Goal: Use online tool/utility: Utilize a website feature to perform a specific function

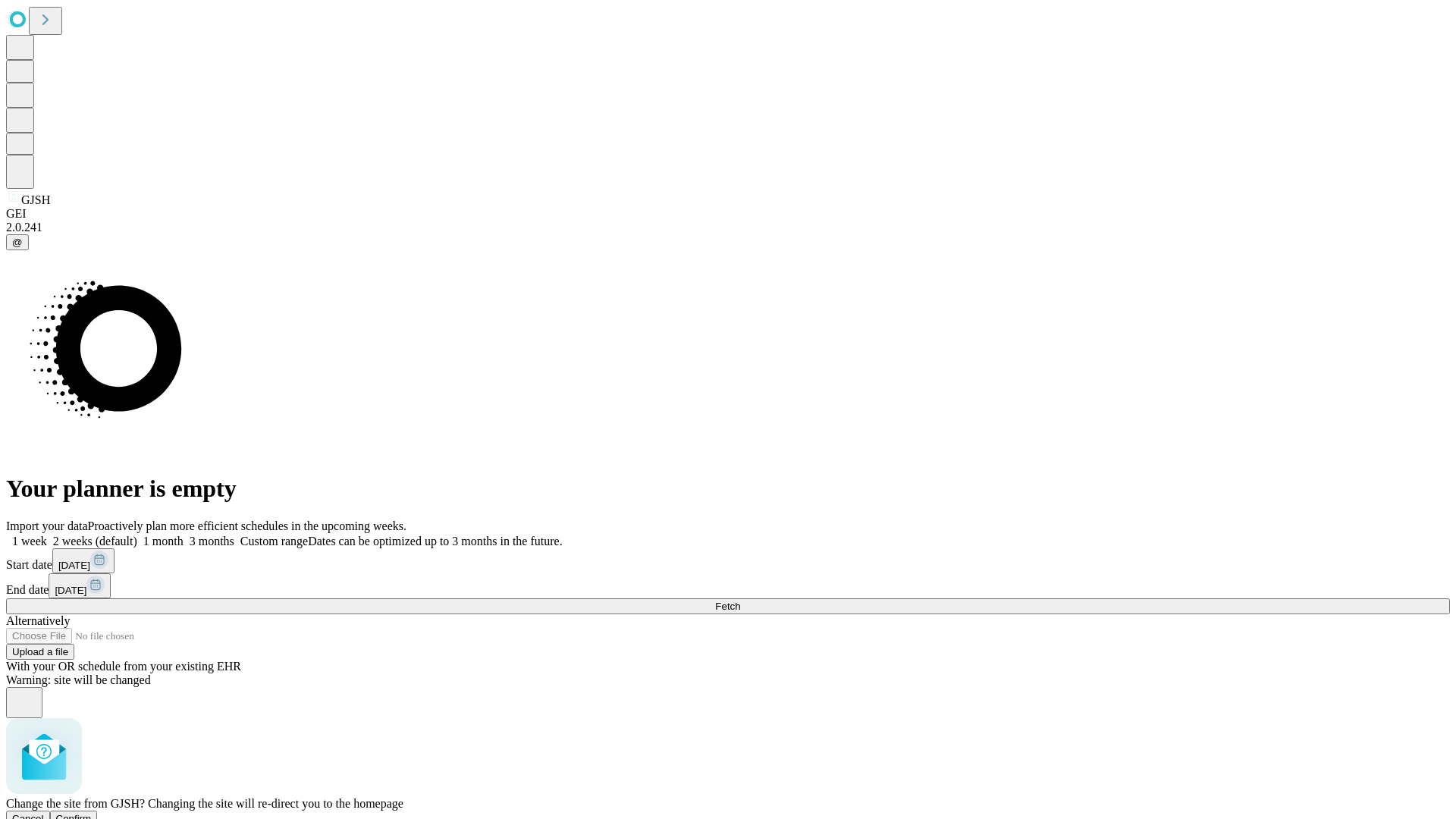
click at [91, 813] on span "Confirm" at bounding box center [73, 819] width 35 height 11
click at [47, 535] on label "1 week" at bounding box center [26, 542] width 41 height 13
click at [740, 601] on span "Fetch" at bounding box center [727, 606] width 25 height 11
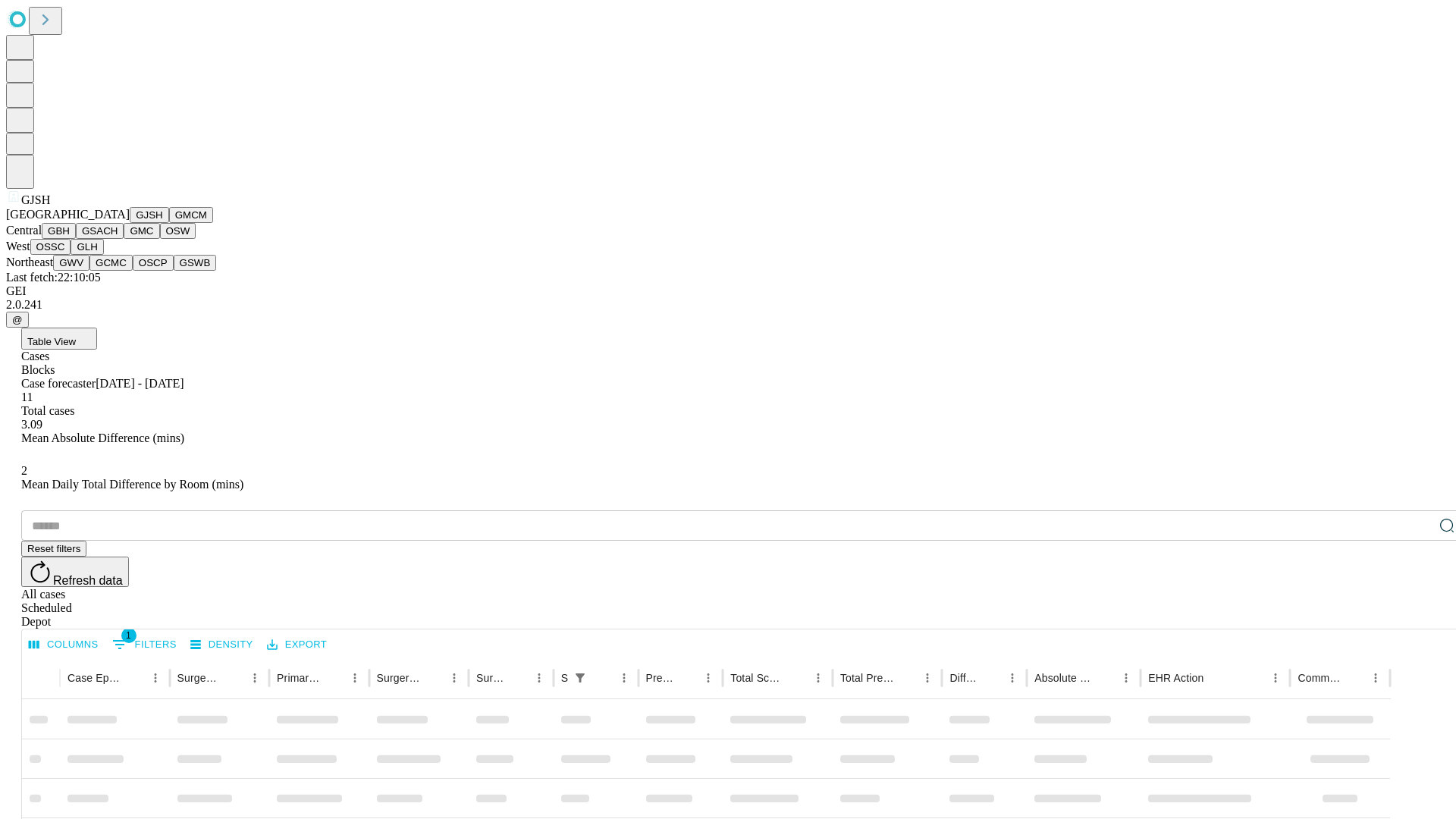
click at [169, 223] on button "GMCM" at bounding box center [191, 215] width 44 height 16
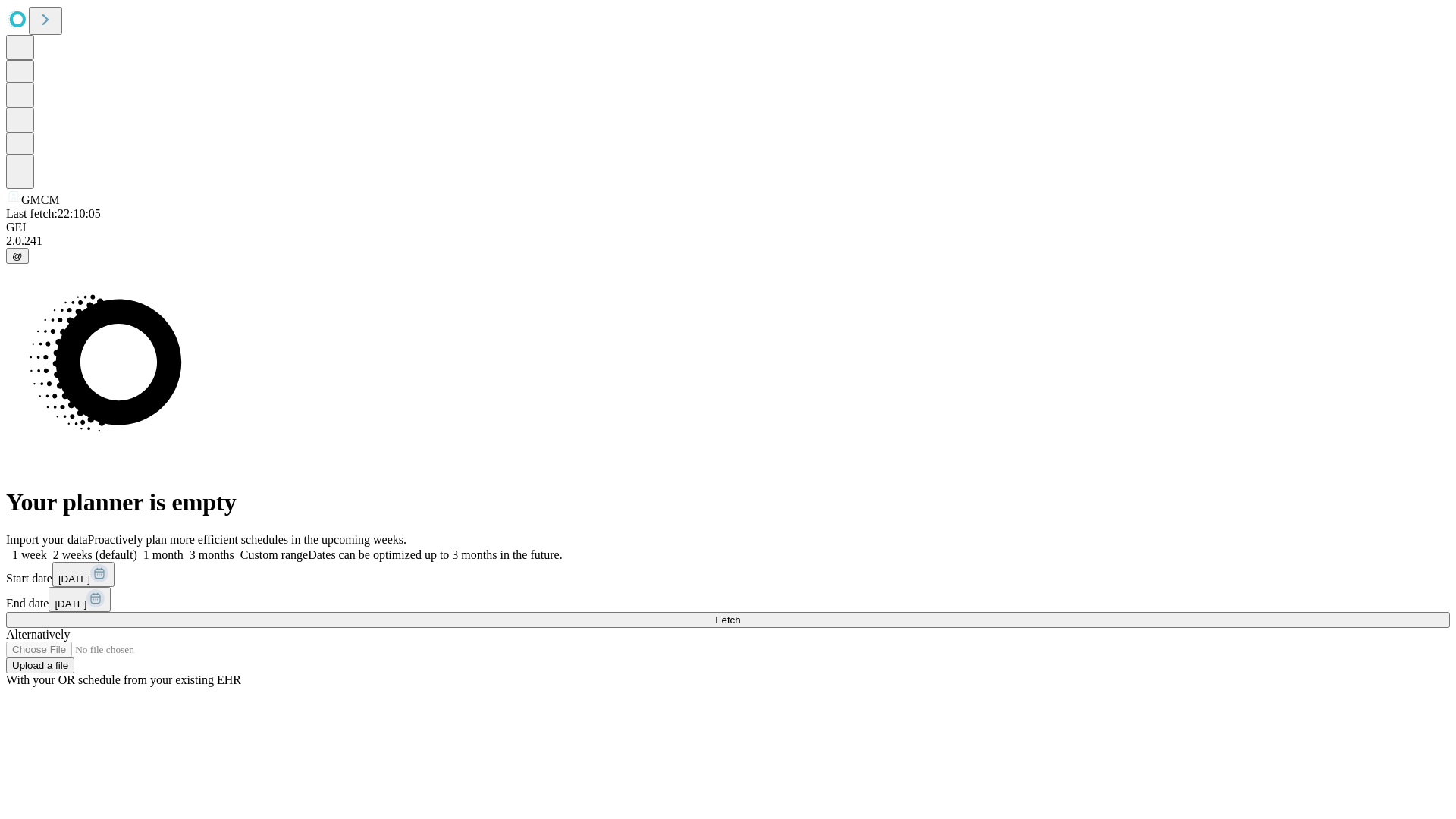
click at [47, 548] on label "1 week" at bounding box center [26, 555] width 41 height 13
click at [740, 615] on span "Fetch" at bounding box center [727, 621] width 25 height 11
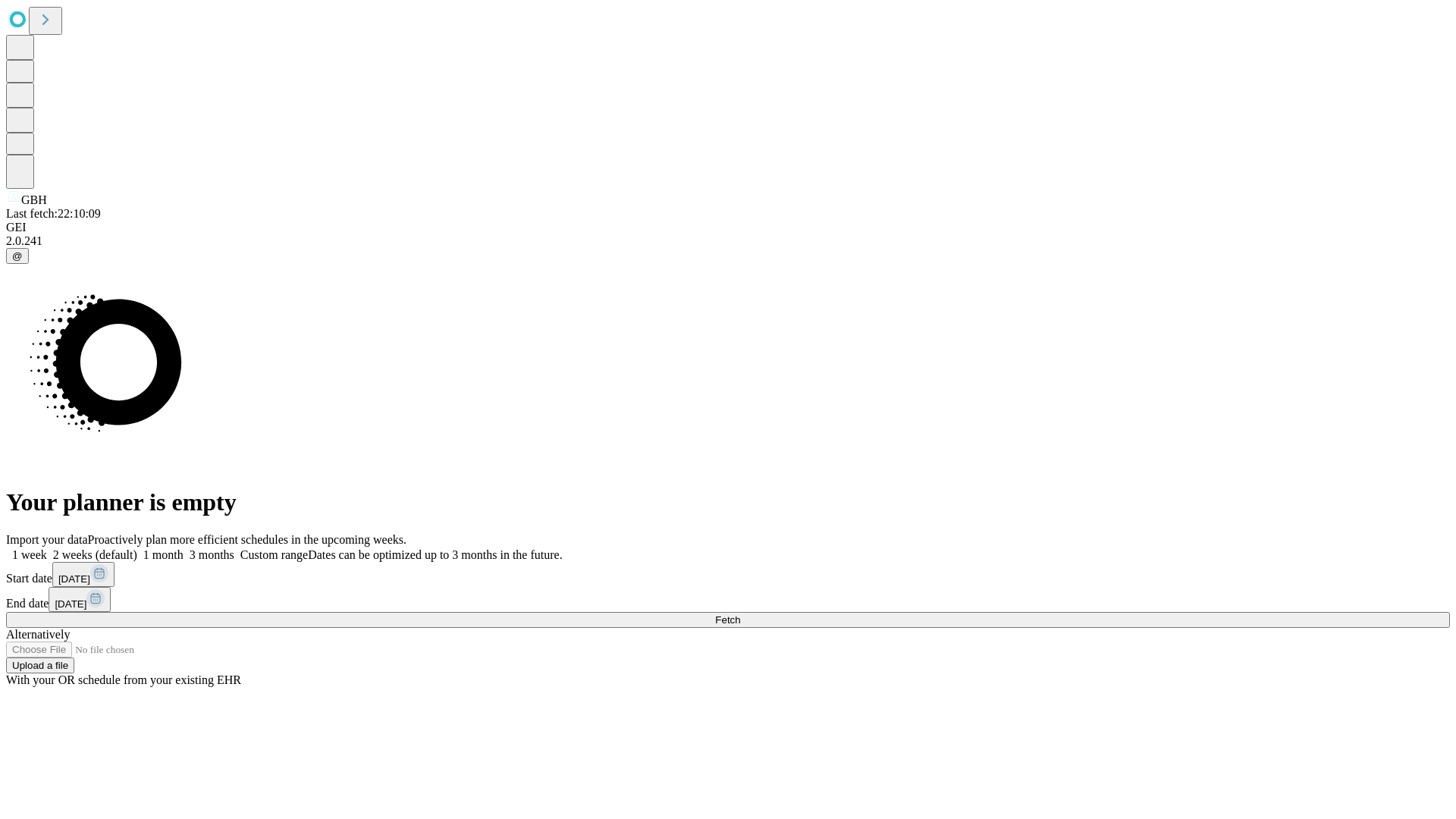
click at [47, 548] on label "1 week" at bounding box center [26, 555] width 41 height 13
click at [740, 615] on span "Fetch" at bounding box center [727, 621] width 25 height 11
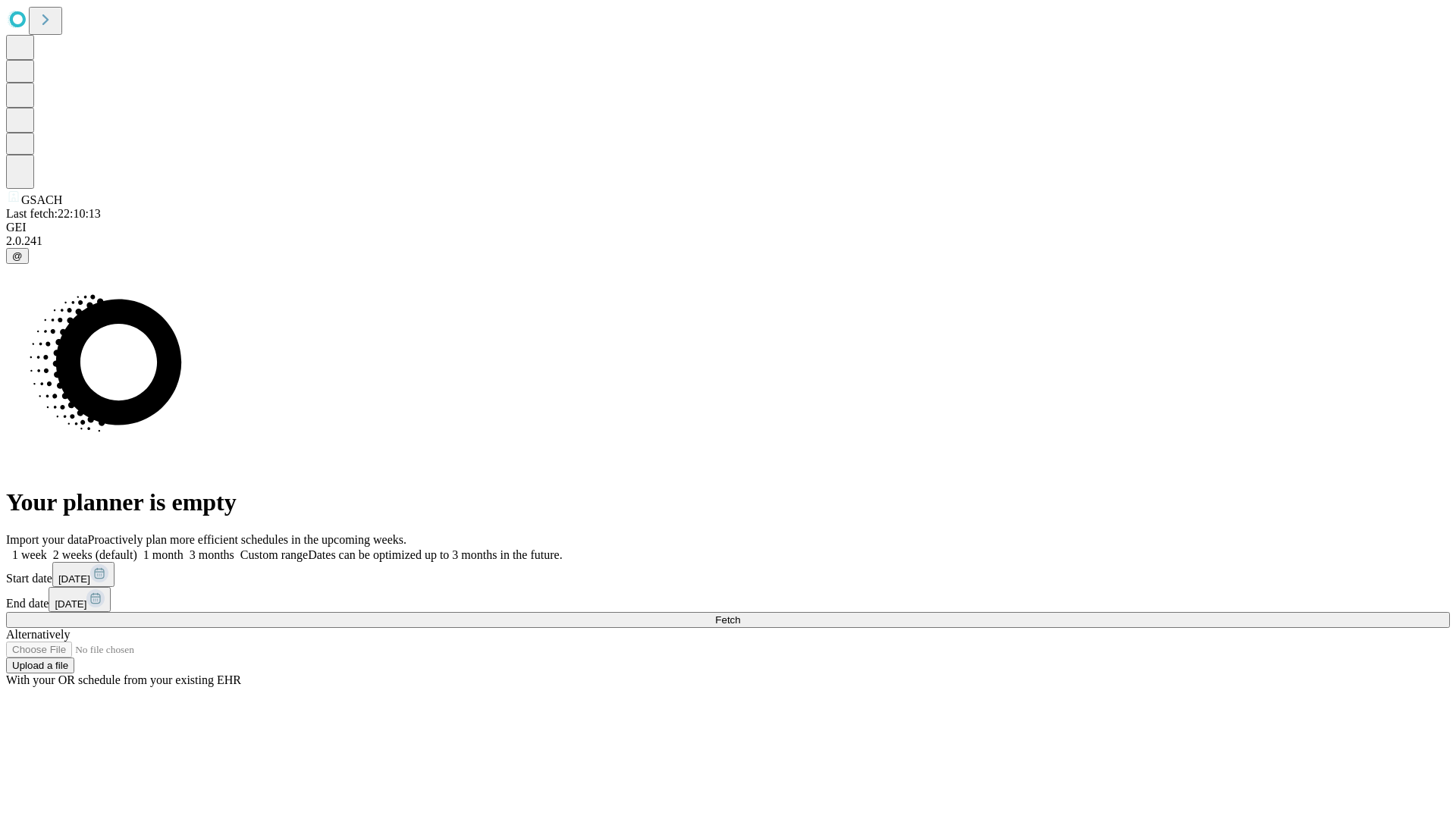
click at [47, 548] on label "1 week" at bounding box center [26, 555] width 41 height 13
click at [740, 615] on span "Fetch" at bounding box center [727, 621] width 25 height 11
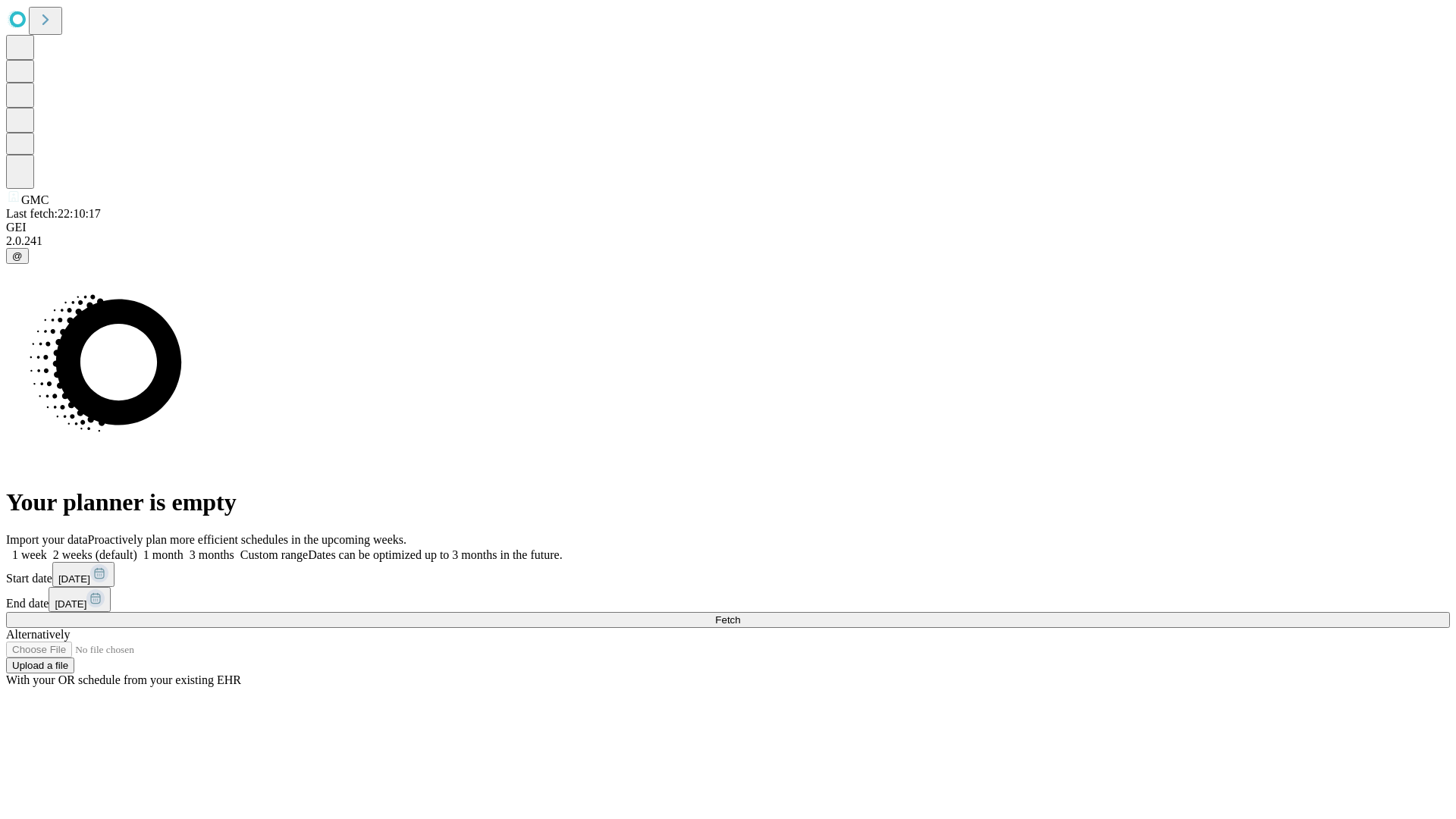
click at [47, 548] on label "1 week" at bounding box center [26, 555] width 41 height 13
click at [740, 615] on span "Fetch" at bounding box center [727, 621] width 25 height 11
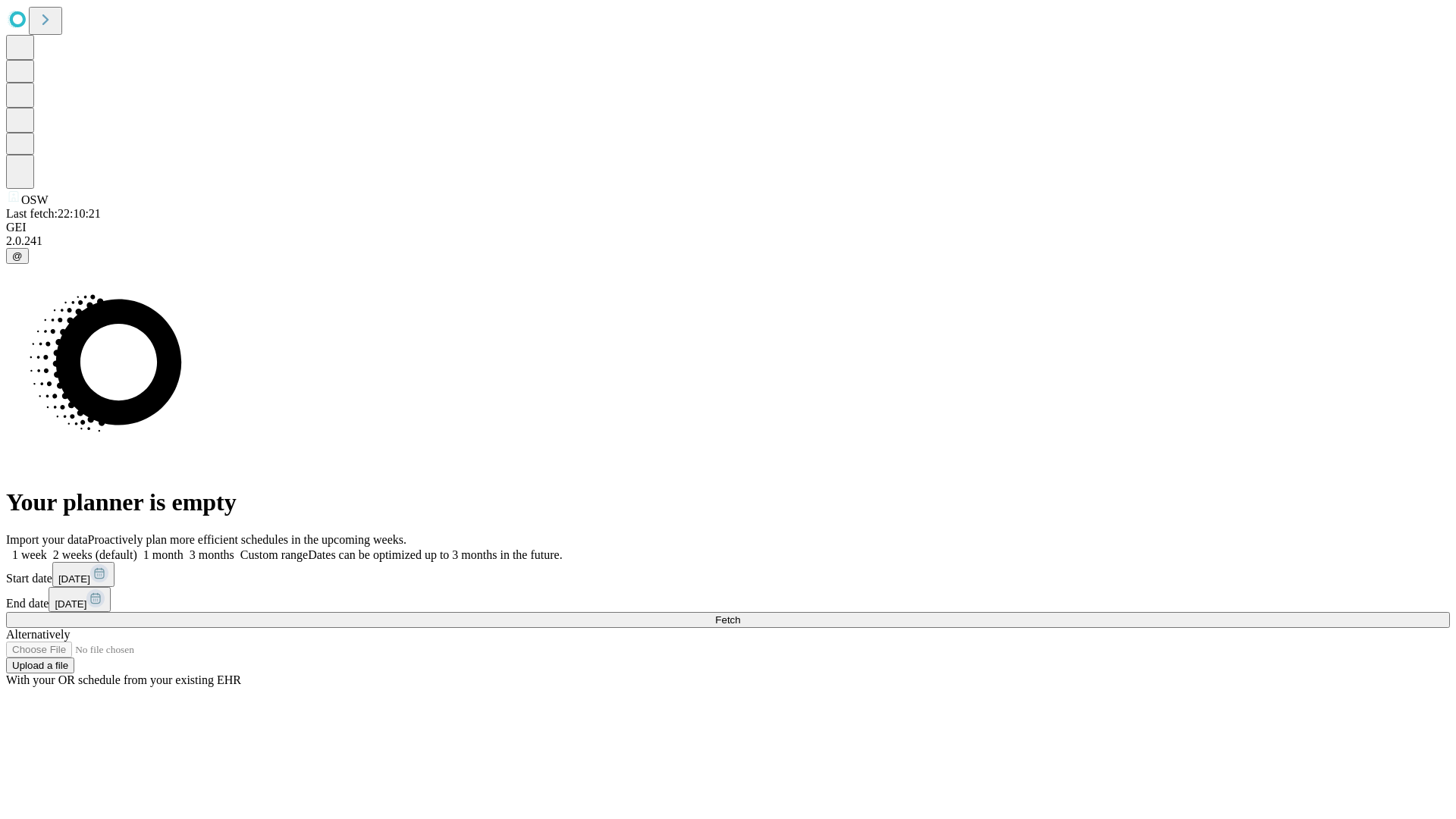
click at [47, 548] on label "1 week" at bounding box center [26, 555] width 41 height 13
click at [740, 615] on span "Fetch" at bounding box center [727, 621] width 25 height 11
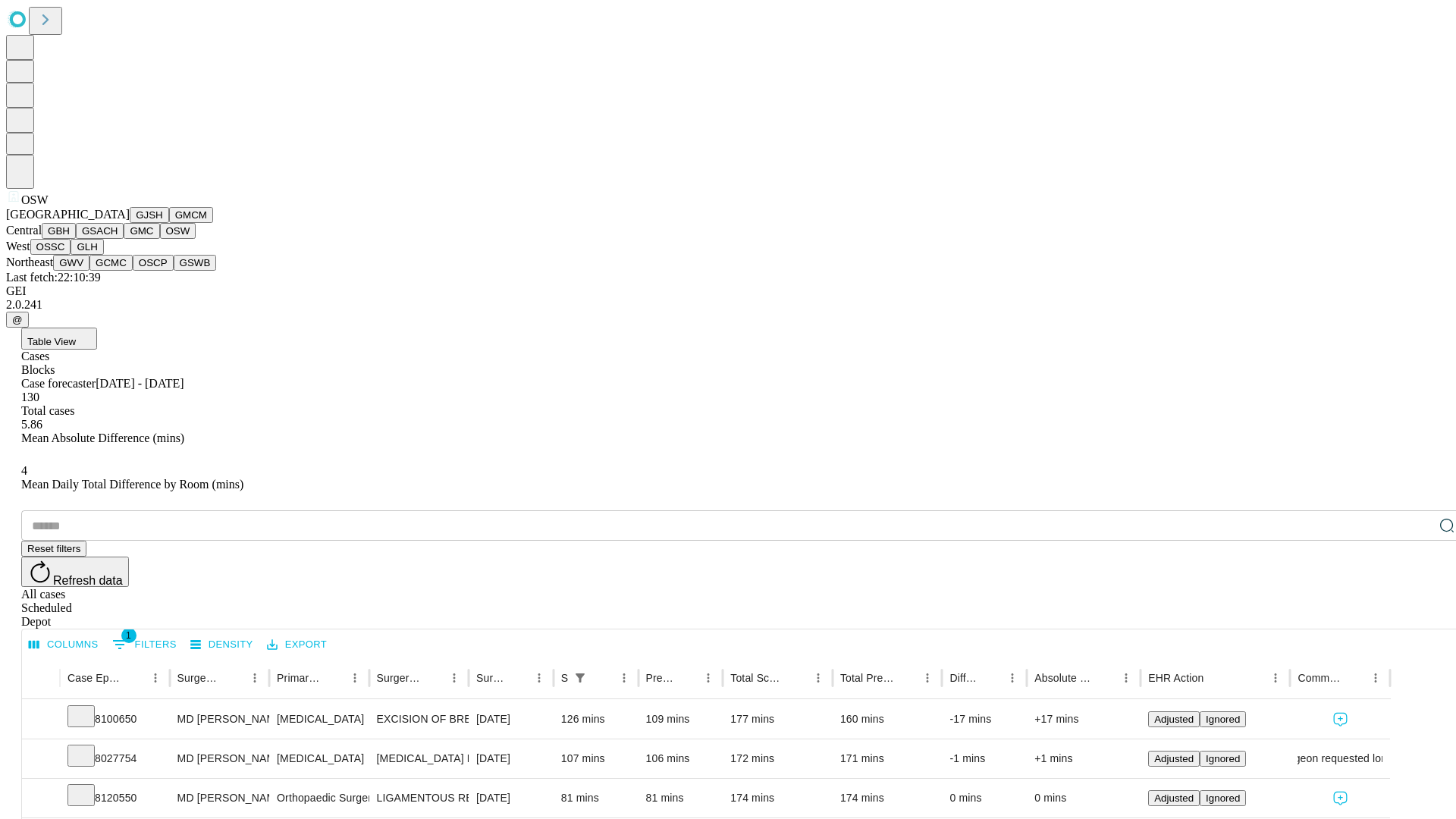
click at [71, 255] on button "OSSC" at bounding box center [51, 247] width 41 height 16
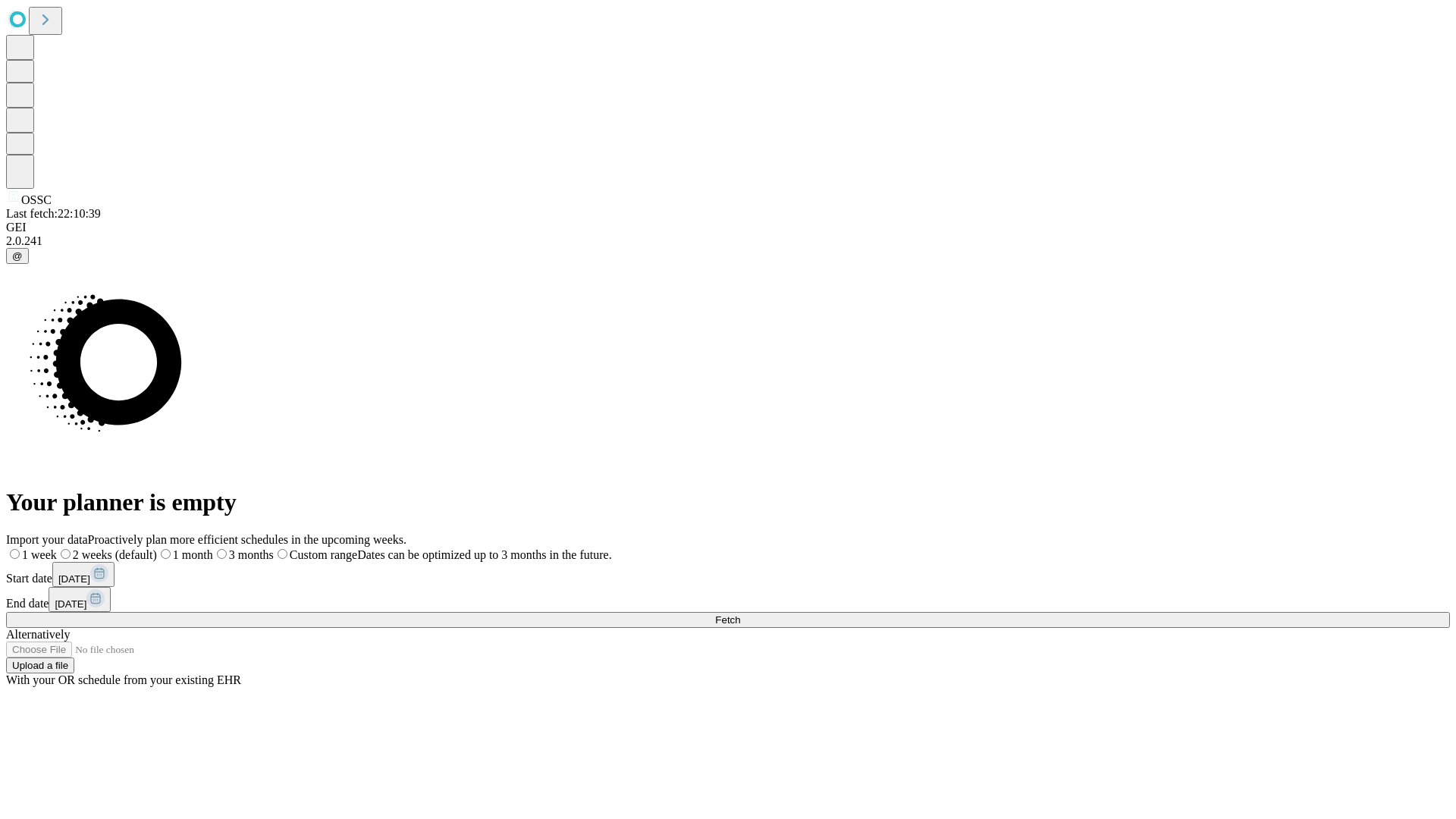
click at [57, 548] on label "1 week" at bounding box center [30, 555] width 51 height 13
click at [740, 615] on span "Fetch" at bounding box center [727, 621] width 25 height 11
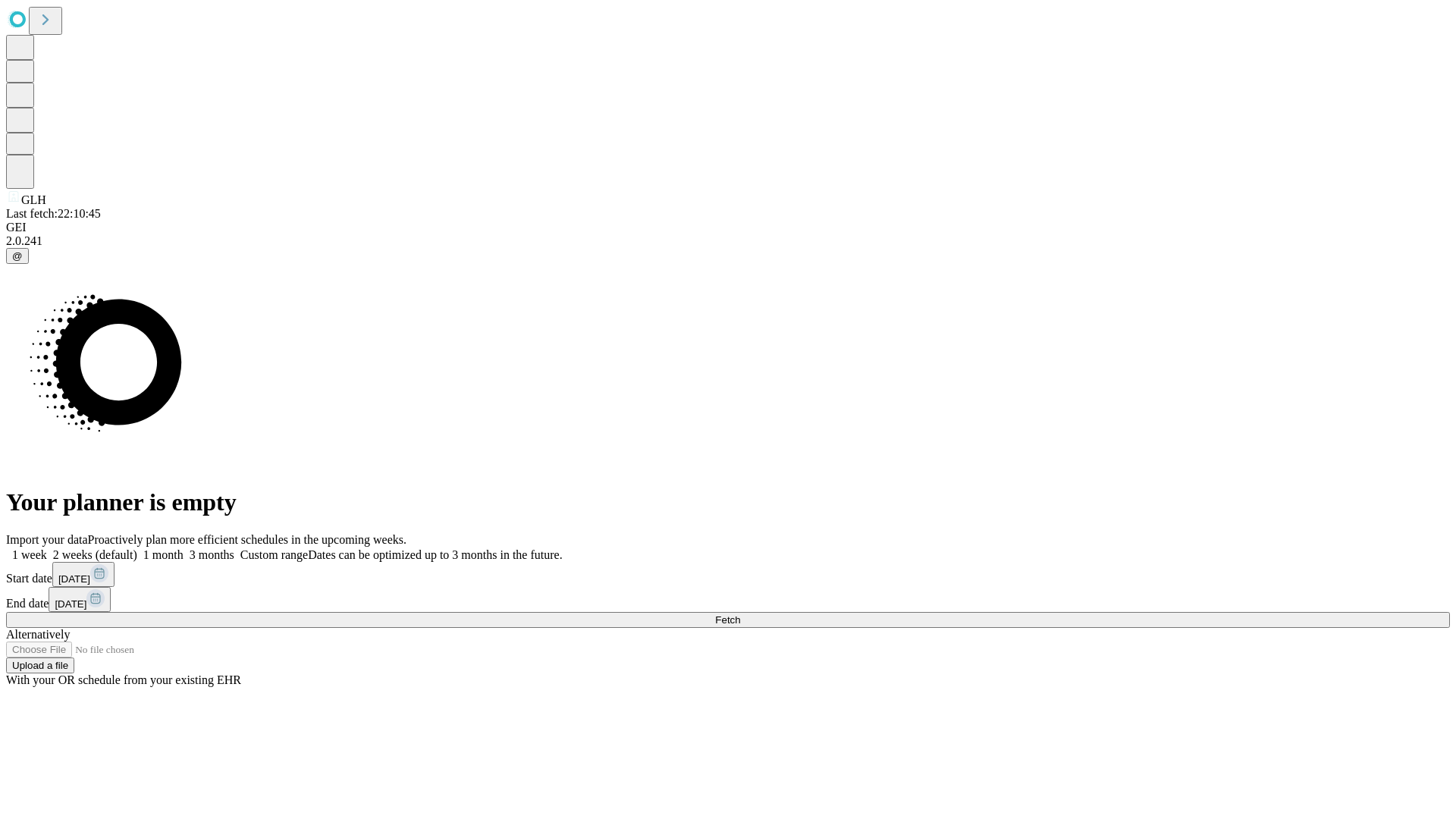
click at [47, 548] on label "1 week" at bounding box center [26, 555] width 41 height 13
click at [740, 615] on span "Fetch" at bounding box center [727, 621] width 25 height 11
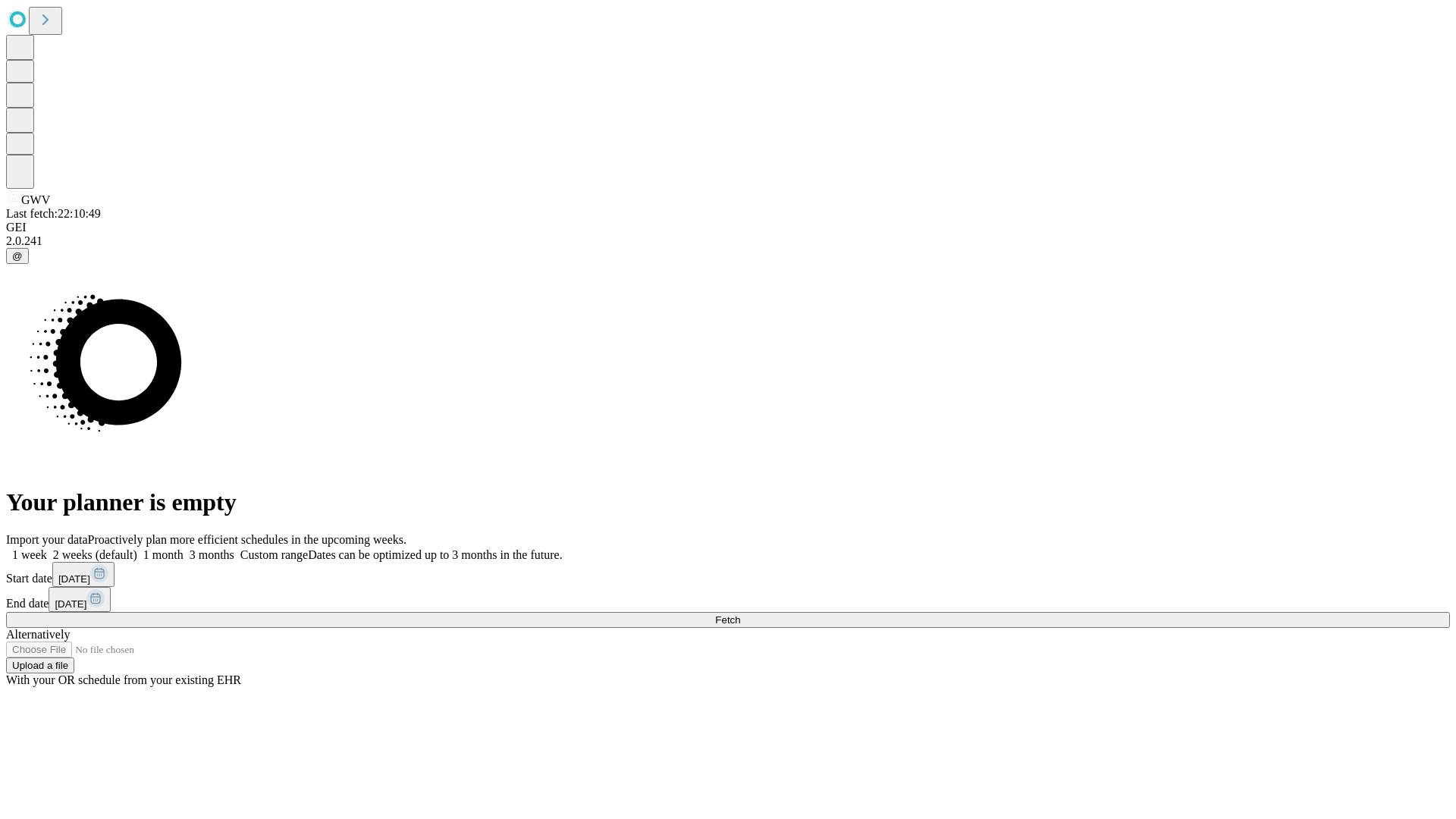
click at [47, 548] on label "1 week" at bounding box center [26, 555] width 41 height 13
click at [740, 615] on span "Fetch" at bounding box center [727, 621] width 25 height 11
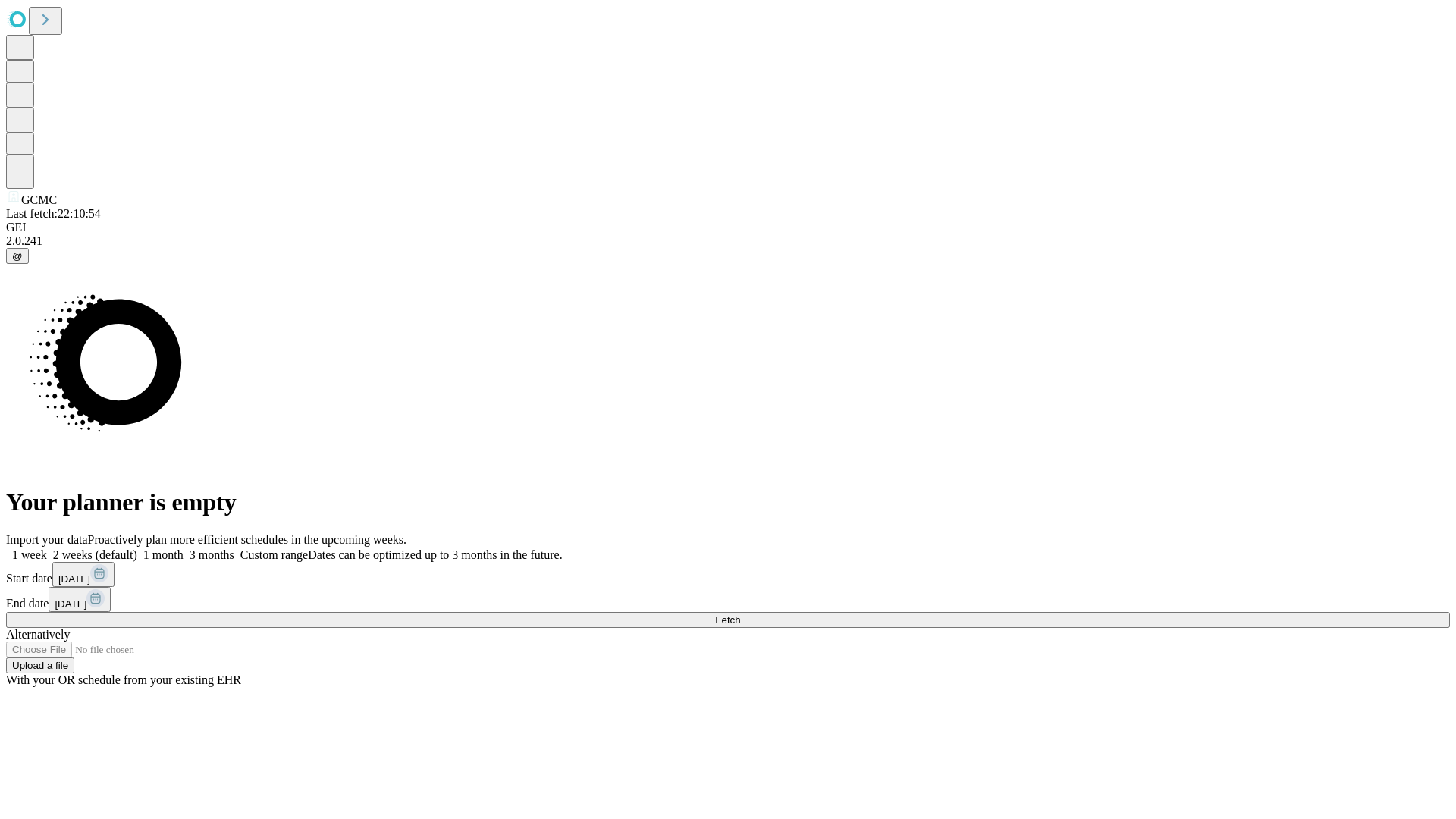
click at [47, 548] on label "1 week" at bounding box center [26, 555] width 41 height 13
click at [740, 615] on span "Fetch" at bounding box center [727, 621] width 25 height 11
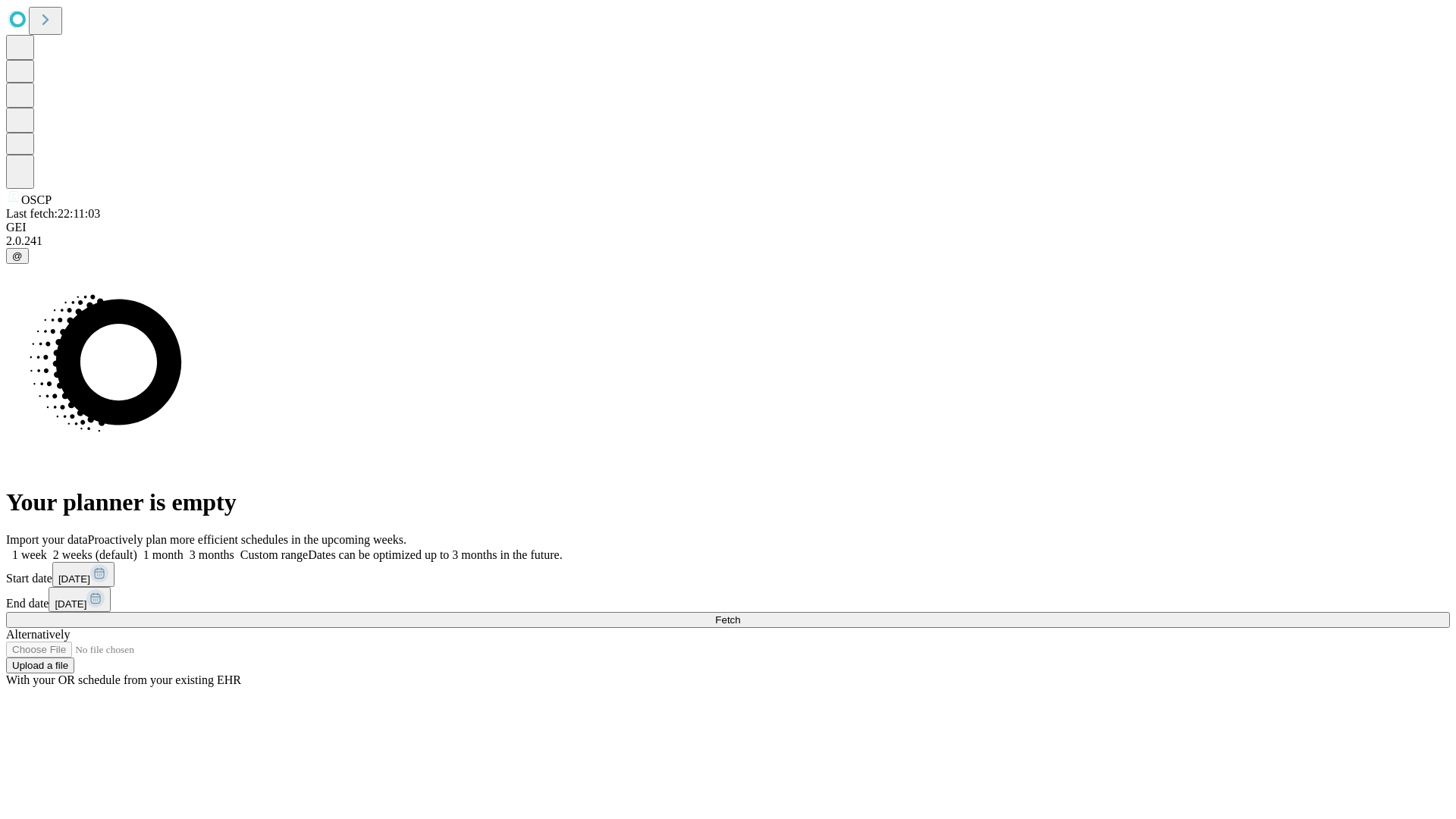
click at [47, 548] on label "1 week" at bounding box center [26, 555] width 41 height 13
click at [740, 615] on span "Fetch" at bounding box center [727, 621] width 25 height 11
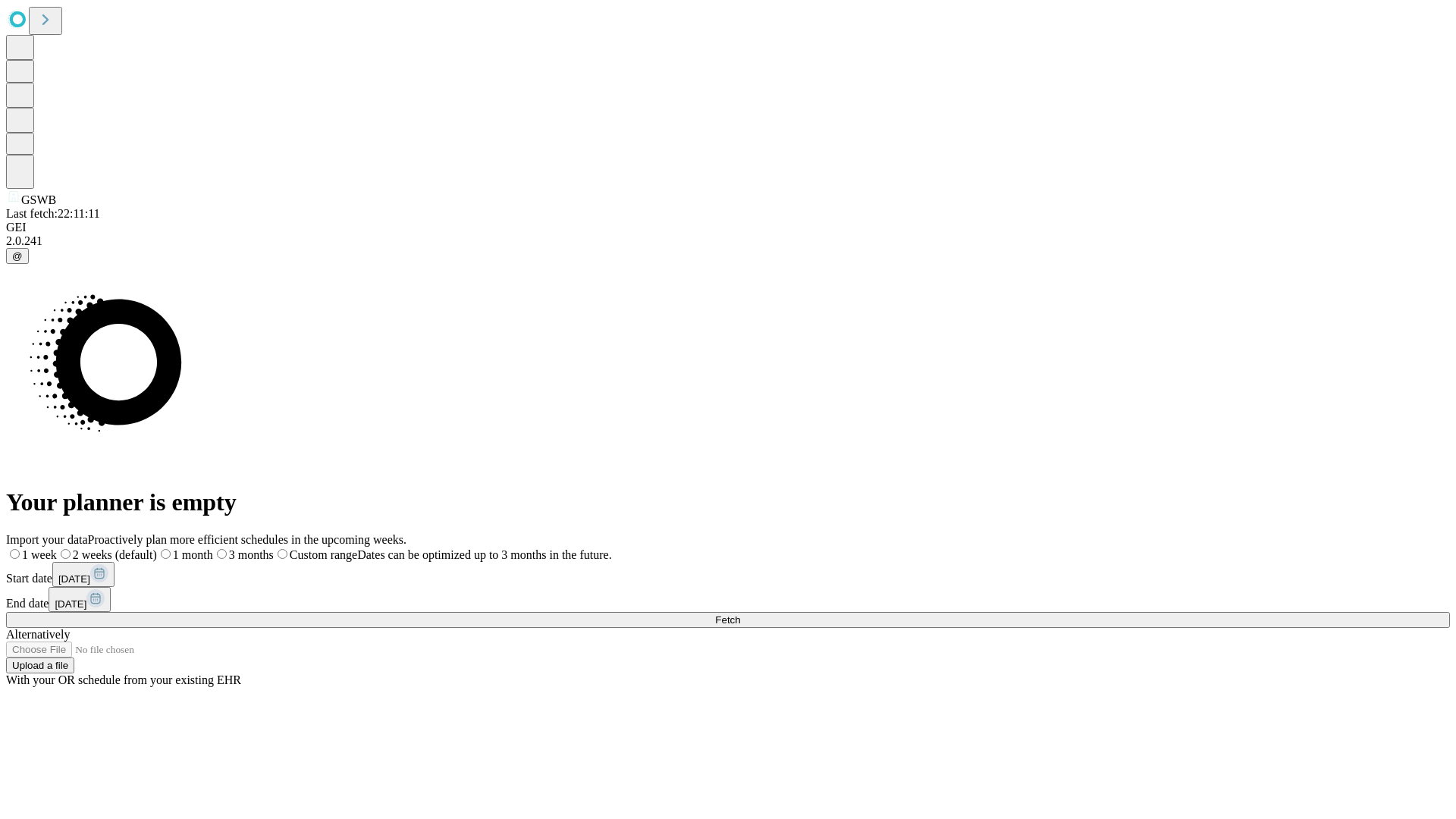
click at [57, 548] on label "1 week" at bounding box center [30, 555] width 51 height 13
click at [740, 615] on span "Fetch" at bounding box center [727, 621] width 25 height 11
